Goal: Task Accomplishment & Management: Manage account settings

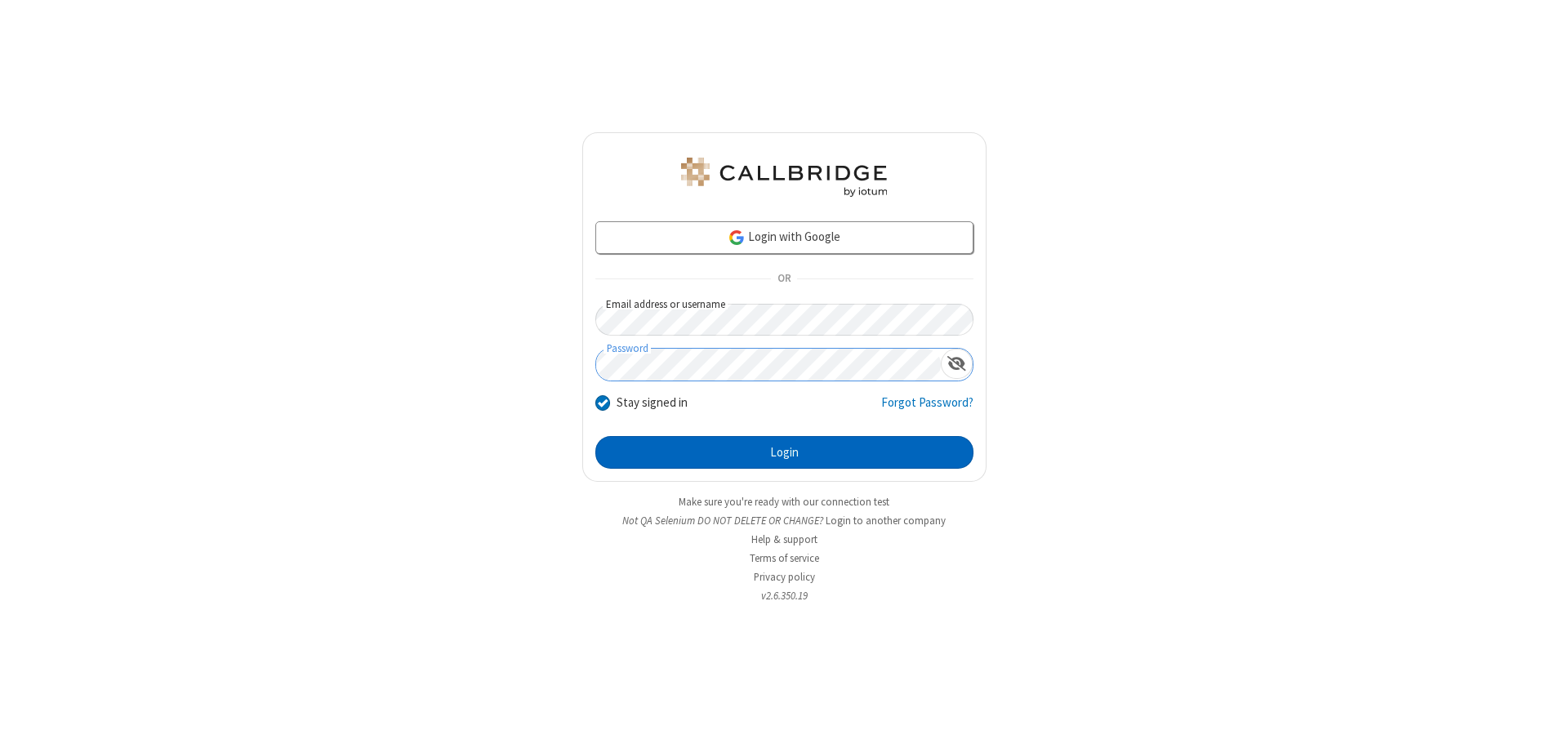
click at [784, 452] on button "Login" at bounding box center [784, 452] width 378 height 33
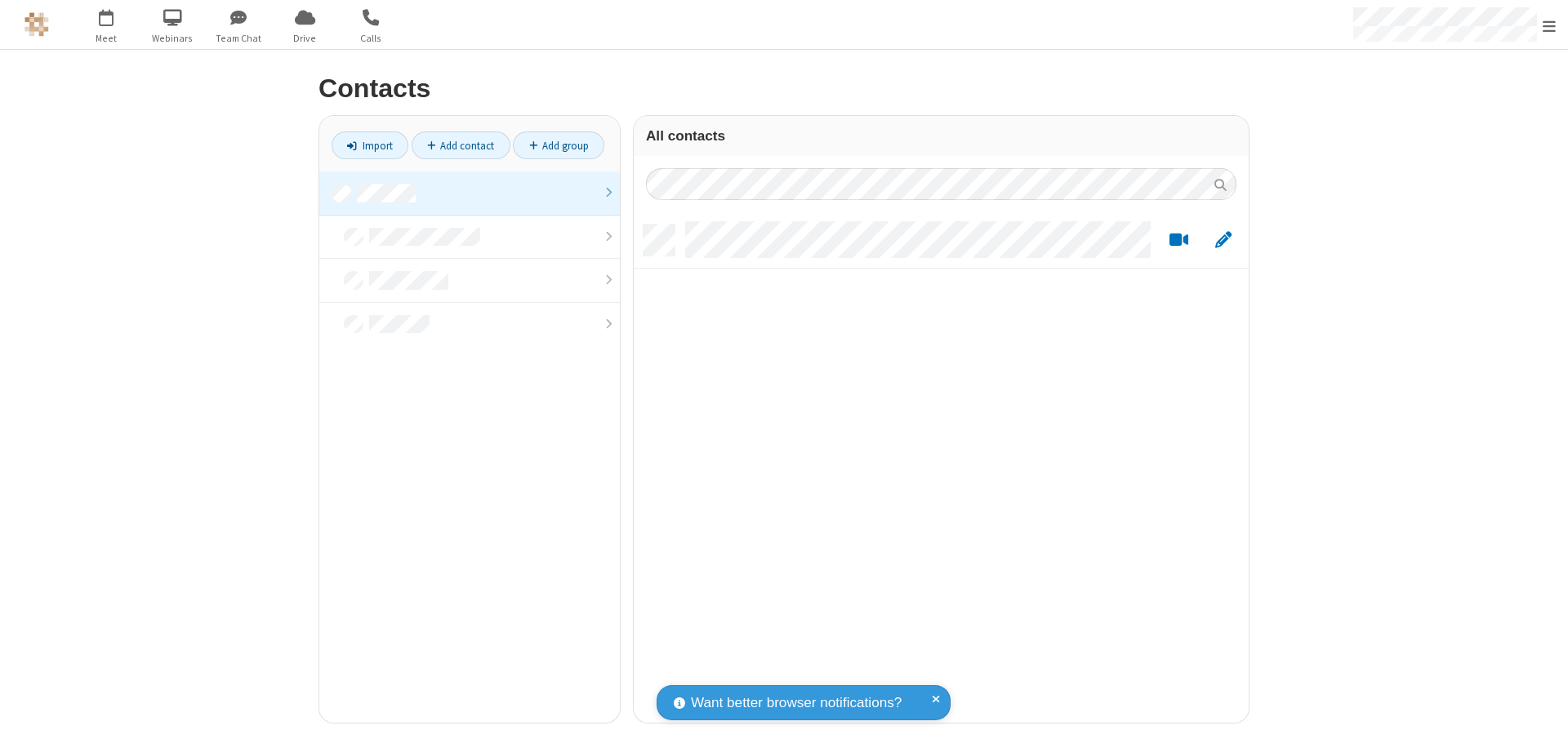
scroll to position [498, 602]
click at [470, 193] on link at bounding box center [470, 193] width 301 height 44
click at [461, 146] on link "Add contact" at bounding box center [460, 145] width 99 height 27
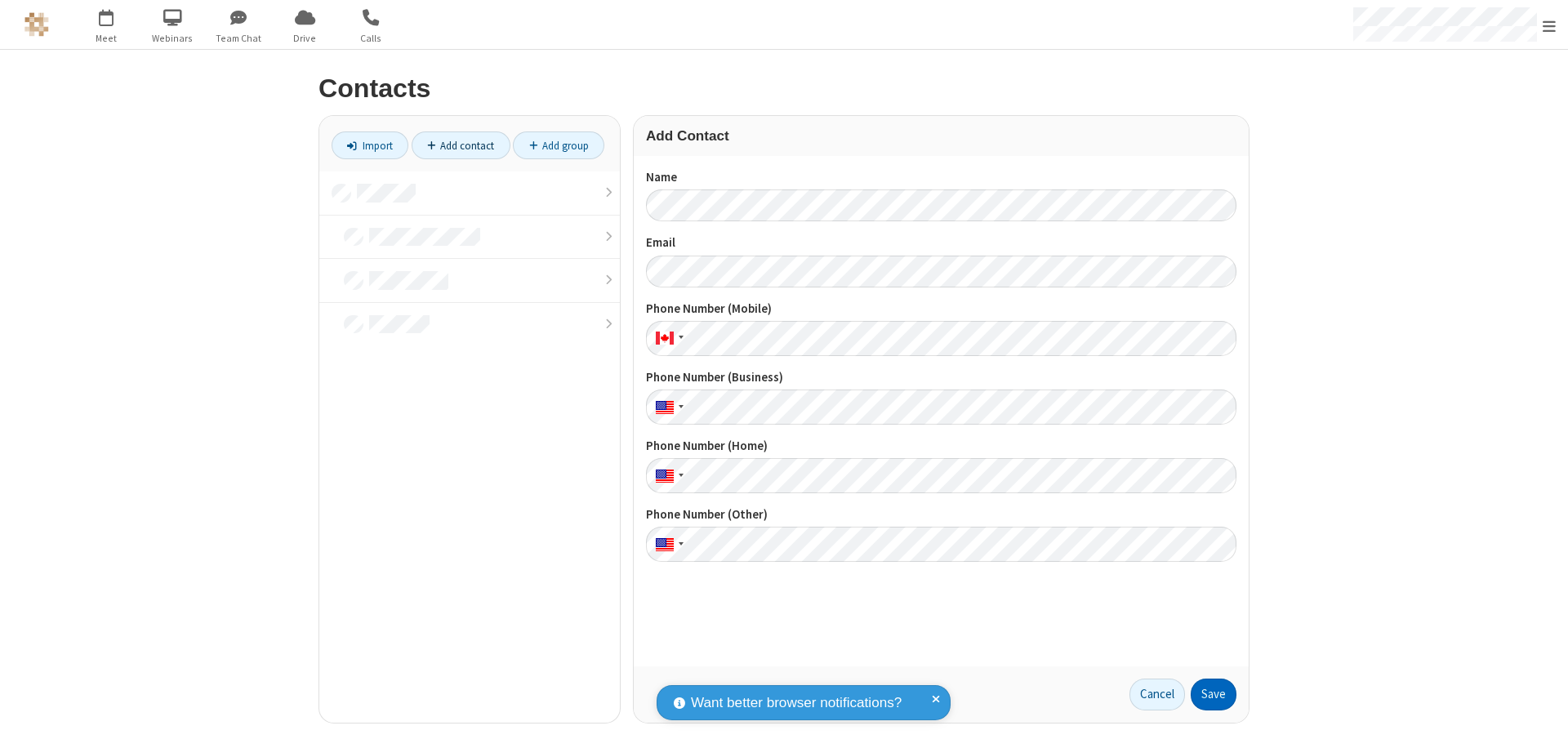
click at [1213, 694] on button "Save" at bounding box center [1213, 695] width 45 height 33
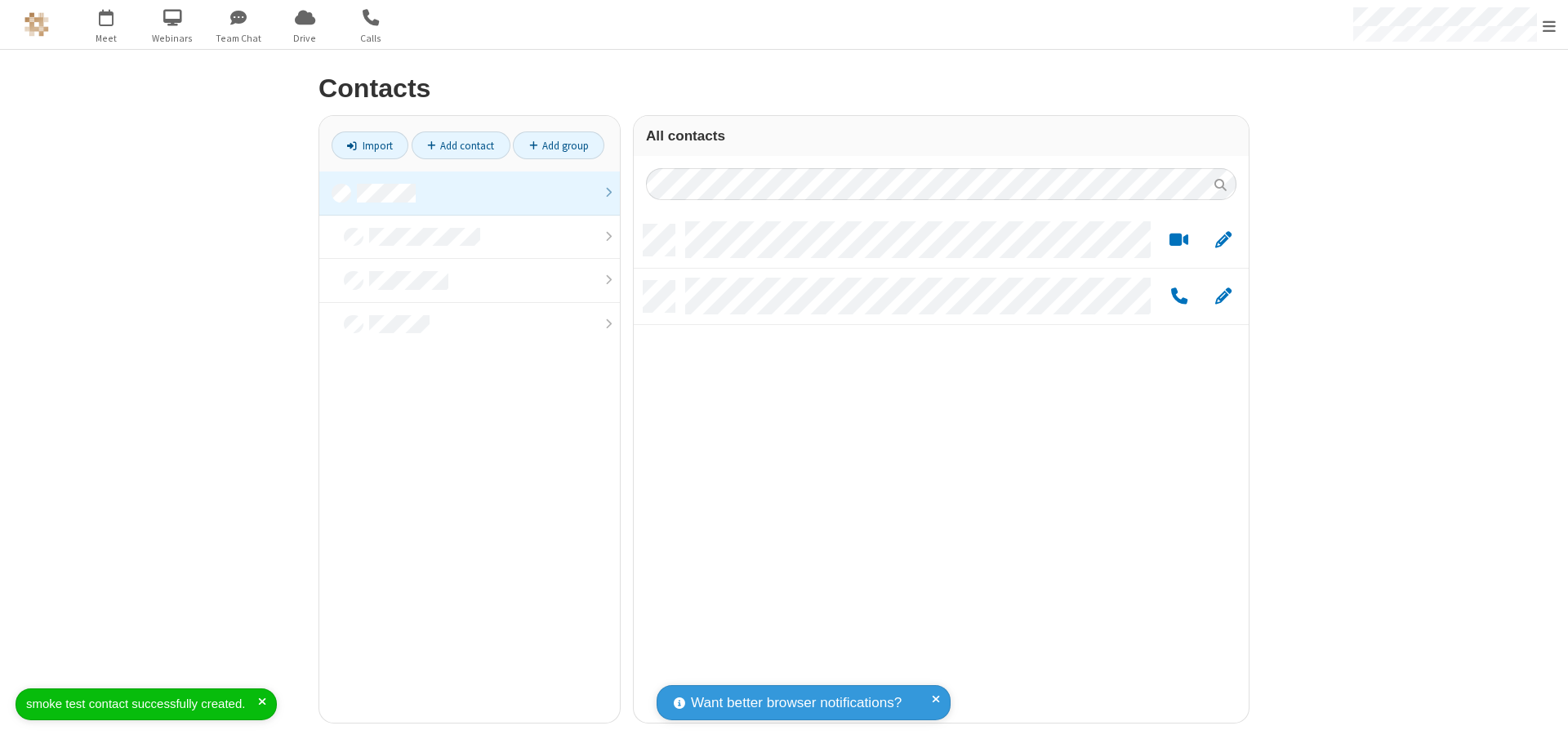
scroll to position [498, 602]
